Goal: Find specific page/section: Find specific page/section

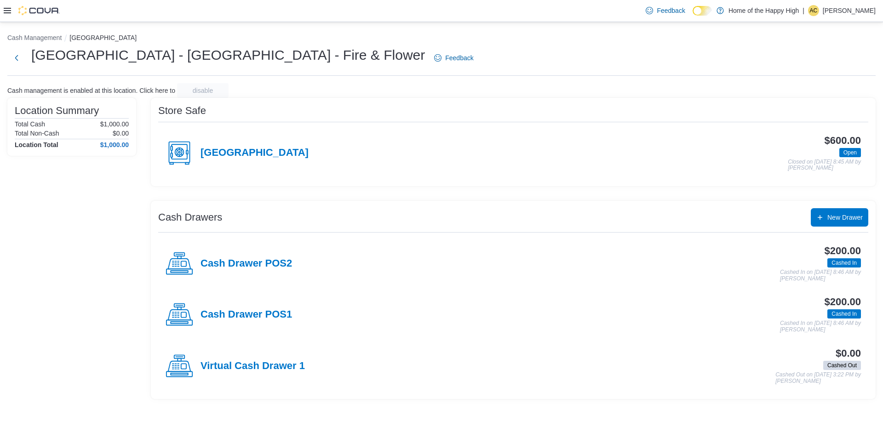
click at [5, 19] on div at bounding box center [32, 11] width 56 height 22
click at [5, 14] on icon at bounding box center [7, 10] width 7 height 7
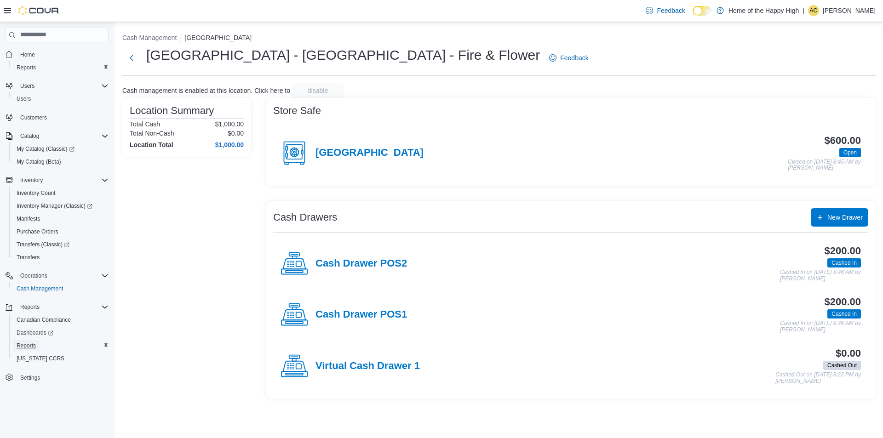
click at [32, 345] on span "Reports" at bounding box center [26, 345] width 19 height 7
